Goal: Transaction & Acquisition: Download file/media

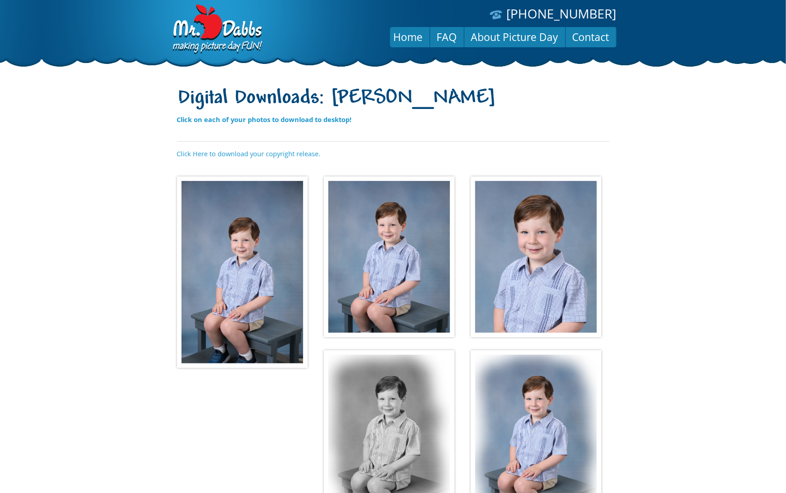
scroll to position [5, 0]
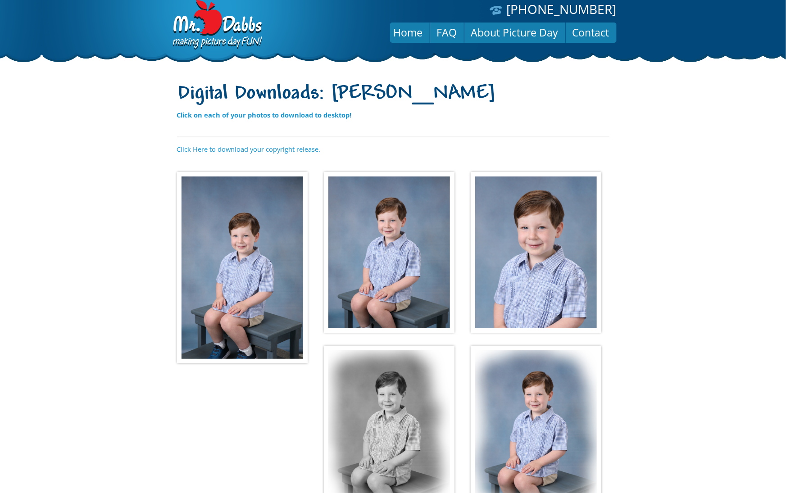
click at [257, 283] on img at bounding box center [242, 267] width 131 height 191
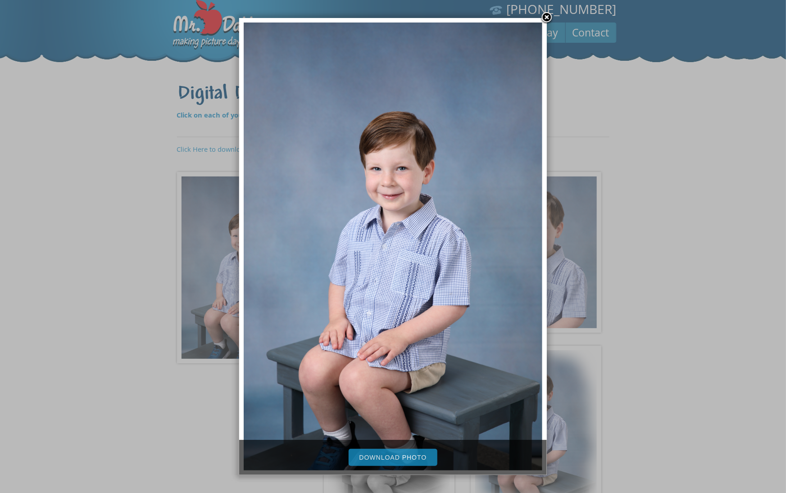
click at [408, 460] on link "Download Photo" at bounding box center [393, 457] width 89 height 17
click at [647, 322] on div at bounding box center [393, 309] width 786 height 629
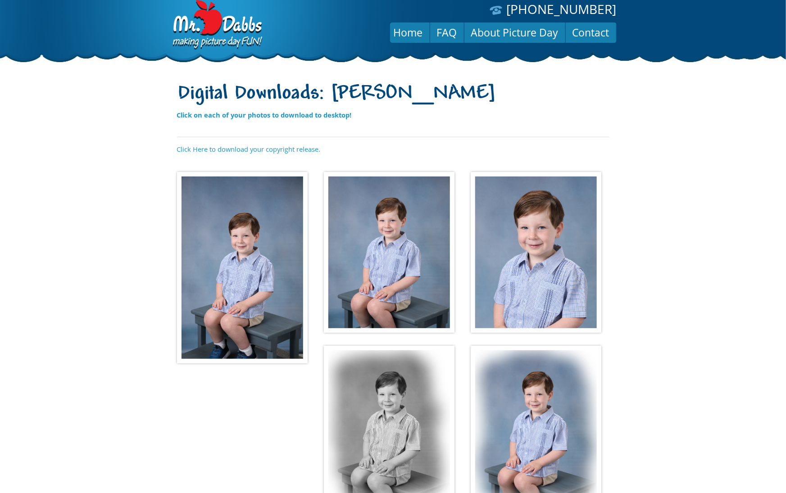
click at [389, 290] on img at bounding box center [389, 252] width 131 height 161
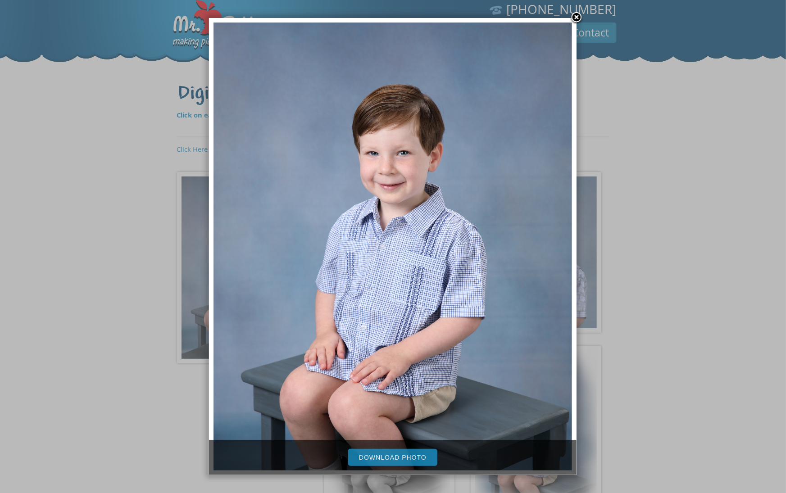
click at [392, 461] on link "Download Photo" at bounding box center [392, 457] width 89 height 17
click at [620, 360] on div at bounding box center [393, 309] width 786 height 629
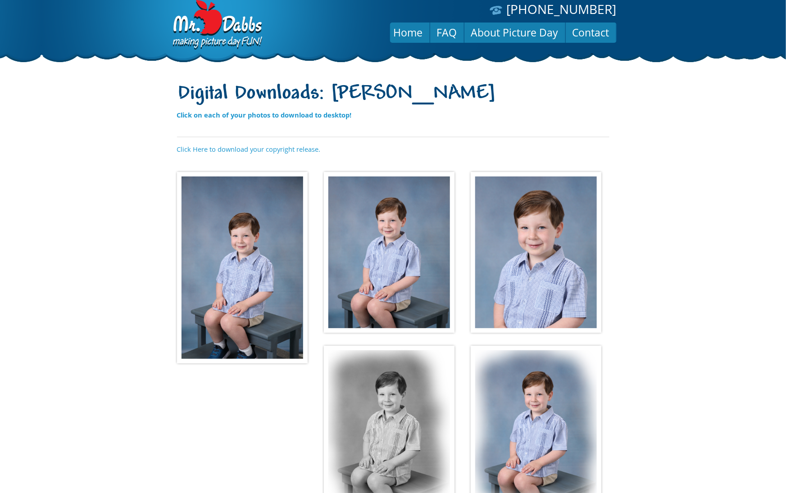
click at [544, 261] on img at bounding box center [536, 252] width 131 height 161
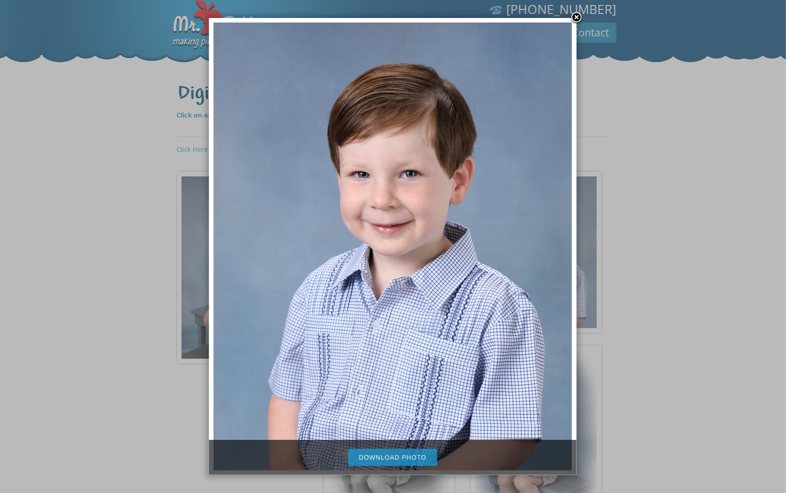
click at [397, 463] on link "Download Photo" at bounding box center [392, 457] width 89 height 17
click at [667, 403] on div at bounding box center [393, 309] width 786 height 629
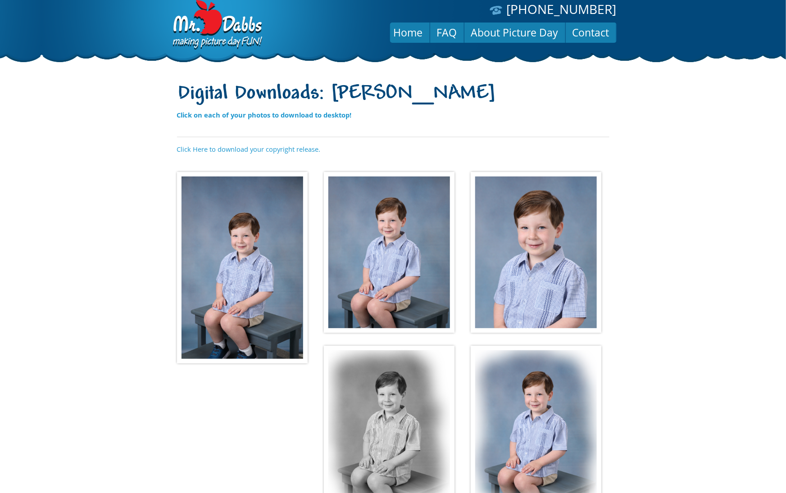
click at [378, 401] on img at bounding box center [389, 426] width 131 height 161
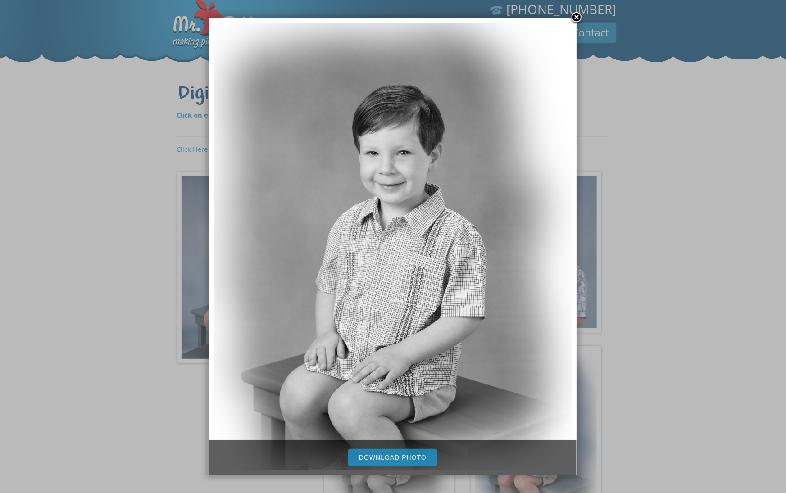
click at [415, 461] on link "Download Photo" at bounding box center [392, 457] width 89 height 17
click at [669, 365] on div at bounding box center [393, 309] width 786 height 629
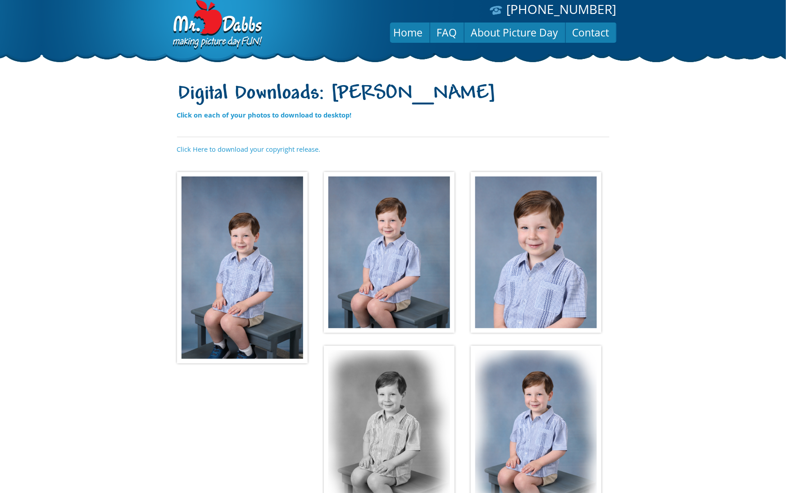
click at [528, 402] on img at bounding box center [536, 426] width 131 height 161
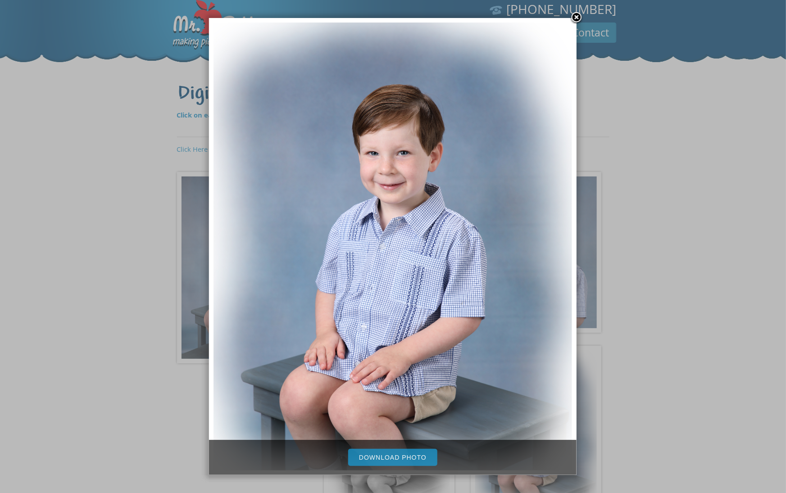
click at [383, 455] on link "Download Photo" at bounding box center [392, 457] width 89 height 17
click at [574, 17] on link at bounding box center [577, 18] width 14 height 14
